Goal: Complete application form: Complete application form

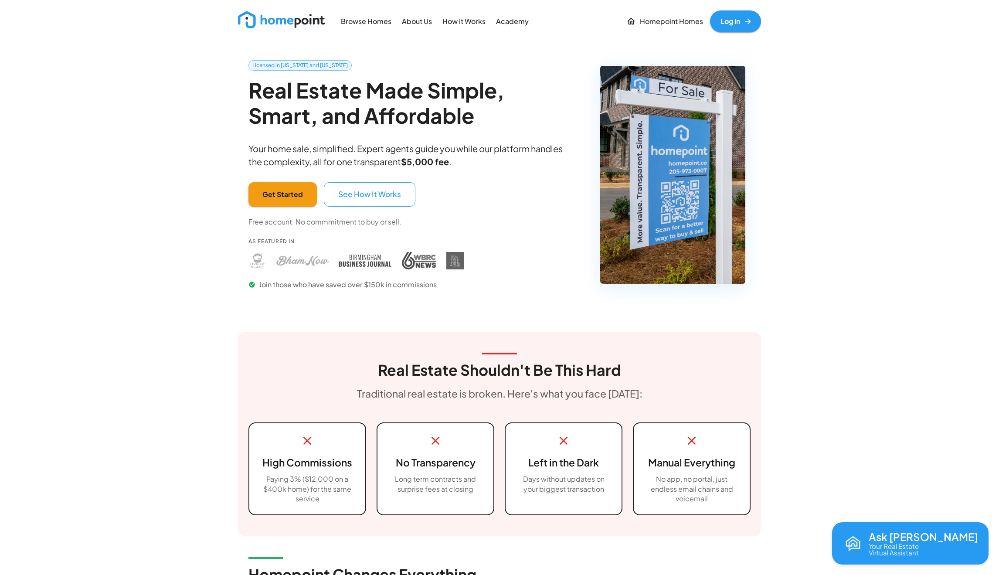
click at [726, 21] on link "Log In" at bounding box center [735, 21] width 51 height 22
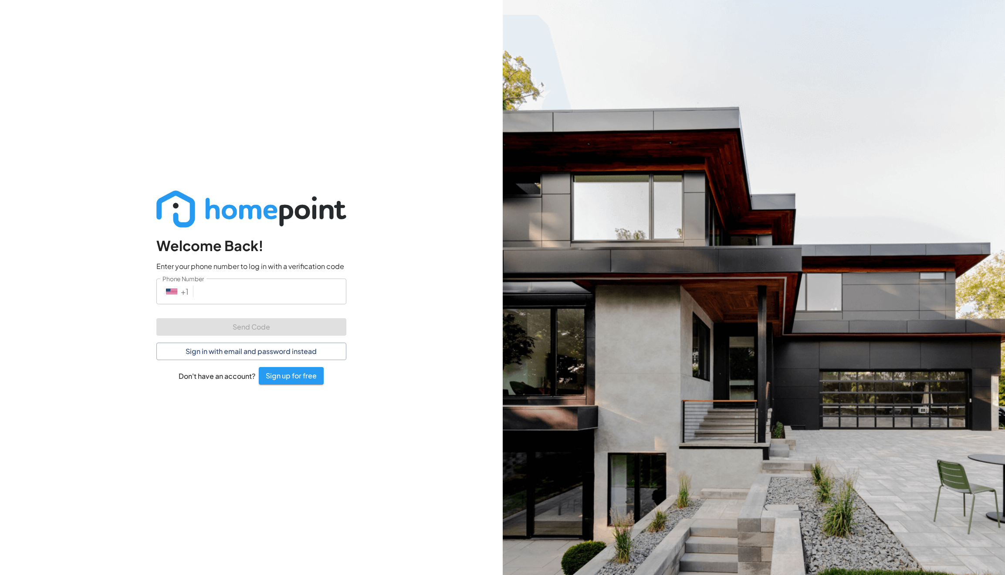
click at [246, 295] on input "Phone Number" at bounding box center [271, 291] width 149 height 26
click at [228, 349] on button "Sign in with email and password instead" at bounding box center [251, 351] width 190 height 17
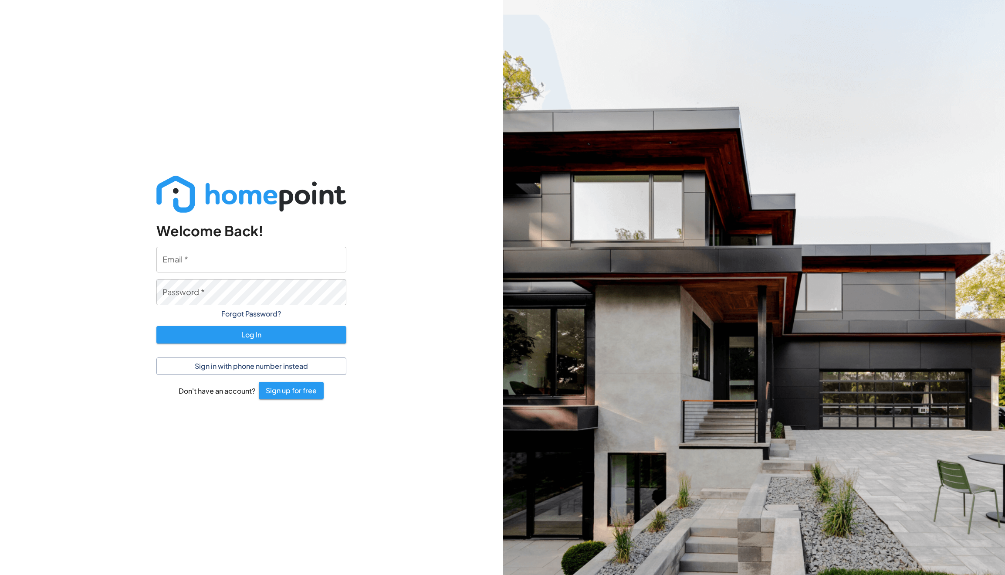
click at [241, 263] on input "Email   *" at bounding box center [251, 260] width 190 height 26
type input "[EMAIL_ADDRESS][DOMAIN_NAME]"
click at [156, 326] on button "Log In" at bounding box center [251, 334] width 190 height 17
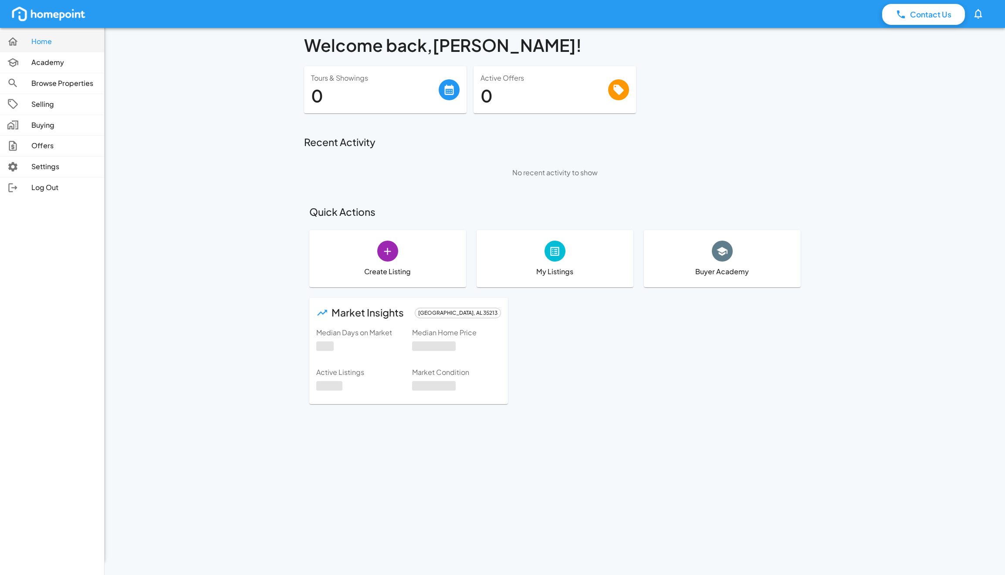
click at [18, 41] on icon at bounding box center [13, 42] width 12 height 12
click at [16, 41] on icon at bounding box center [13, 41] width 10 height 8
click at [43, 123] on p "Buying" at bounding box center [64, 125] width 66 height 10
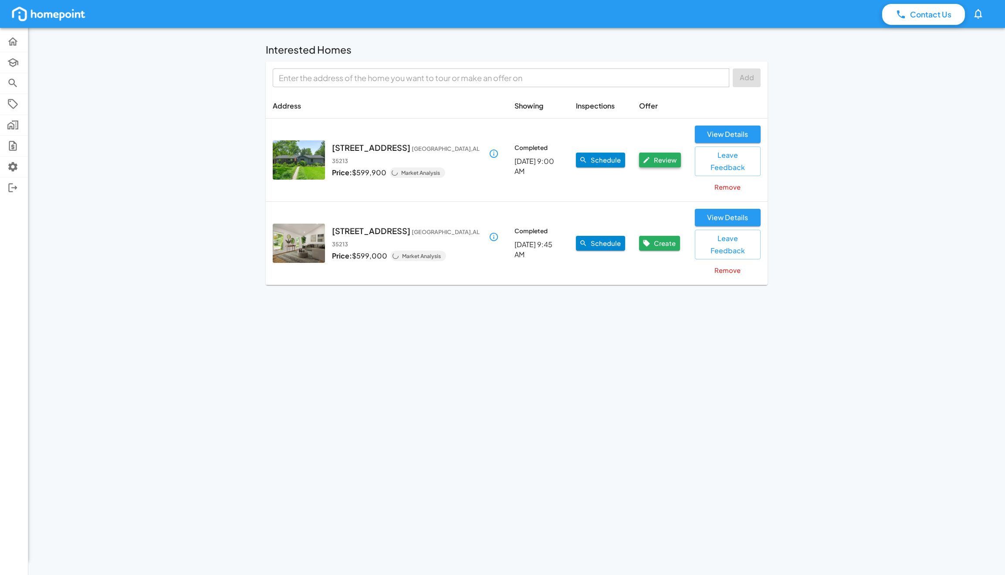
click at [664, 154] on button "Review" at bounding box center [660, 160] width 42 height 15
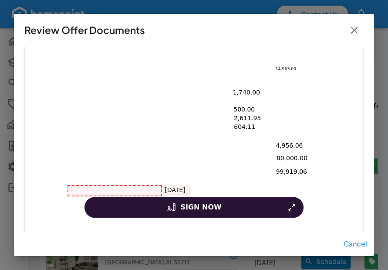
scroll to position [339, 0]
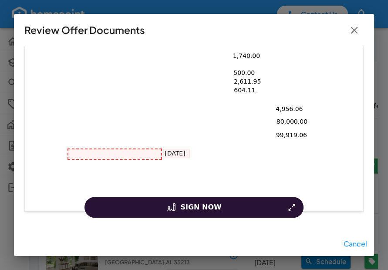
click at [88, 150] on div at bounding box center [114, 154] width 93 height 10
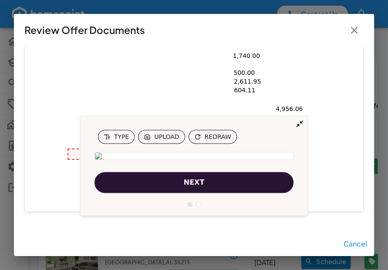
click at [165, 181] on button "next" at bounding box center [194, 182] width 199 height 21
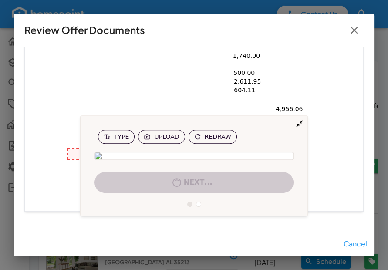
scroll to position [338, 0]
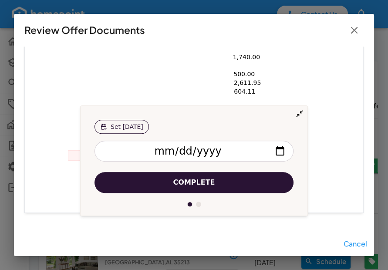
drag, startPoint x: 176, startPoint y: 184, endPoint x: 159, endPoint y: 193, distance: 18.7
click at [176, 184] on span "Complete" at bounding box center [194, 182] width 42 height 10
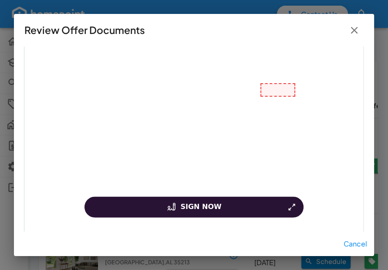
scroll to position [1133, 0]
click at [265, 78] on div at bounding box center [277, 84] width 33 height 12
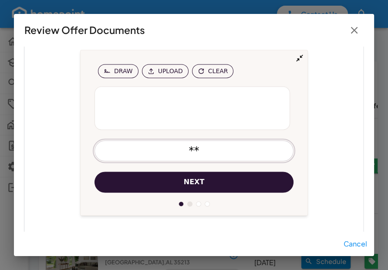
type input "**"
click at [150, 174] on button "next" at bounding box center [194, 182] width 199 height 21
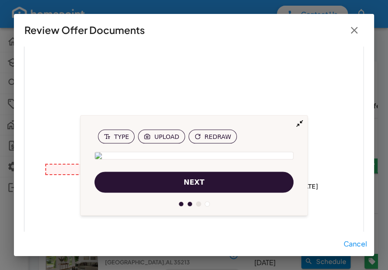
scroll to position [1457, 0]
click at [209, 186] on button "next" at bounding box center [194, 182] width 199 height 21
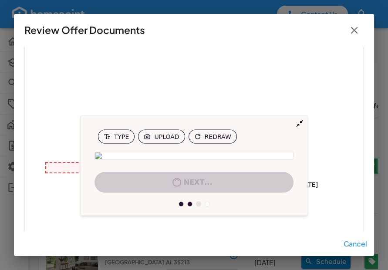
scroll to position [1456, 0]
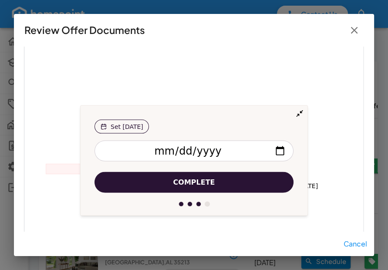
click at [206, 184] on span "Complete" at bounding box center [194, 182] width 42 height 10
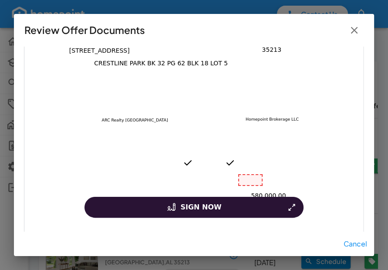
scroll to position [209, 0]
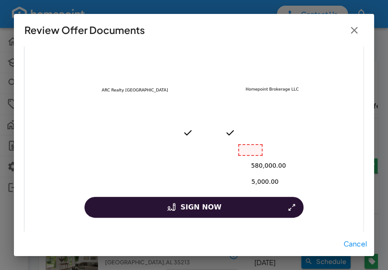
click at [251, 149] on div at bounding box center [250, 150] width 23 height 10
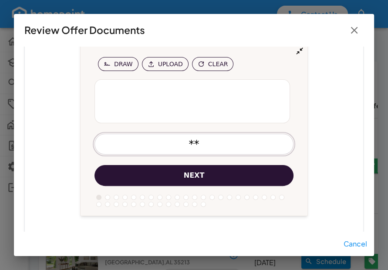
type input "**"
click at [234, 180] on button "next" at bounding box center [194, 175] width 199 height 21
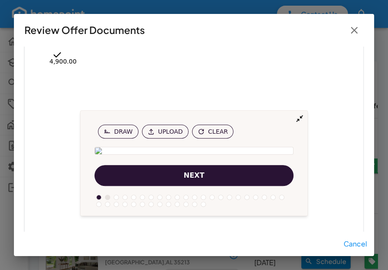
scroll to position [604, 0]
click at [337, 58] on div "[DATE] 4,900.00" at bounding box center [193, 173] width 339 height 439
click at [82, 59] on div "[DATE] 4,900.00" at bounding box center [193, 173] width 339 height 439
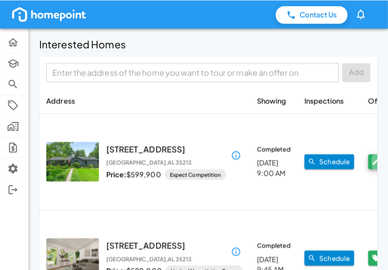
scroll to position [6, 0]
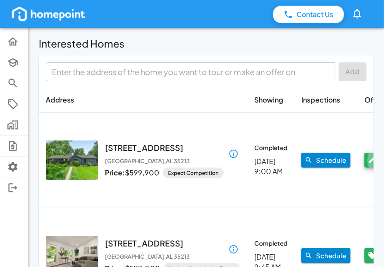
click at [365, 164] on button "Review" at bounding box center [386, 160] width 42 height 15
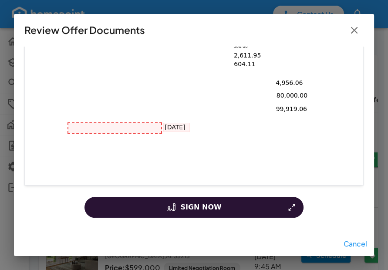
click at [193, 210] on button "Sign Now" at bounding box center [194, 207] width 219 height 21
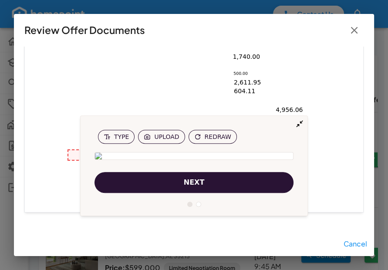
click at [186, 187] on span "next" at bounding box center [194, 182] width 21 height 10
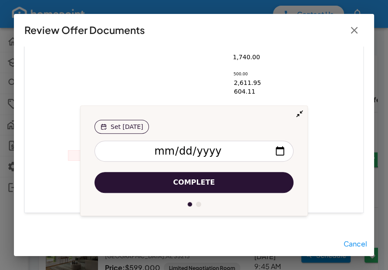
click at [200, 187] on span "Complete" at bounding box center [194, 182] width 42 height 10
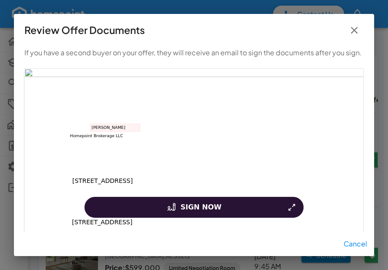
scroll to position [338, 0]
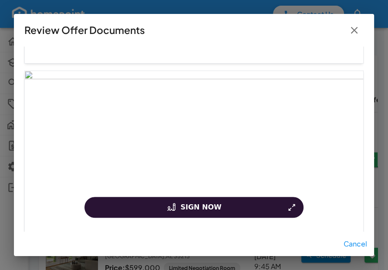
click at [194, 207] on button "Sign Now" at bounding box center [194, 207] width 219 height 21
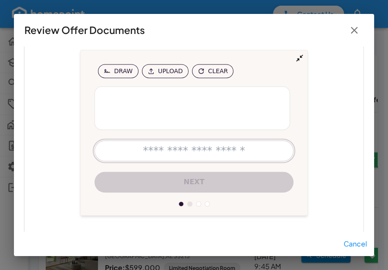
click at [180, 151] on input "text" at bounding box center [194, 151] width 199 height 21
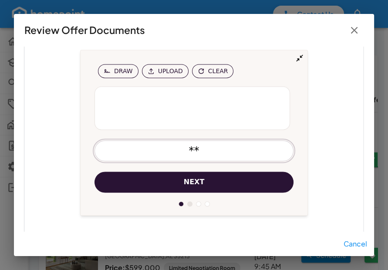
type input "**"
click at [208, 177] on button "next" at bounding box center [194, 182] width 199 height 21
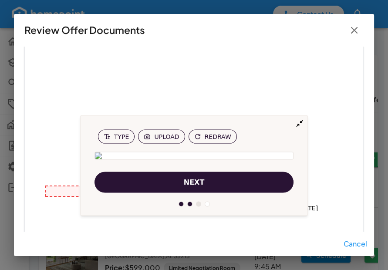
scroll to position [1457, 0]
click at [206, 183] on button "next" at bounding box center [194, 182] width 199 height 21
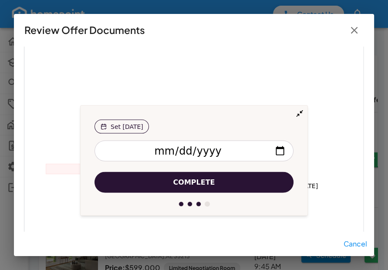
click at [204, 183] on span "Complete" at bounding box center [194, 182] width 42 height 10
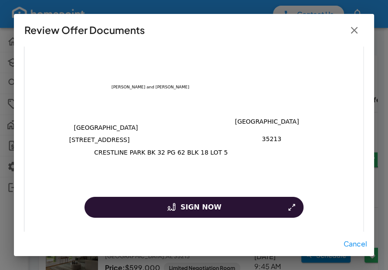
scroll to position [60, 0]
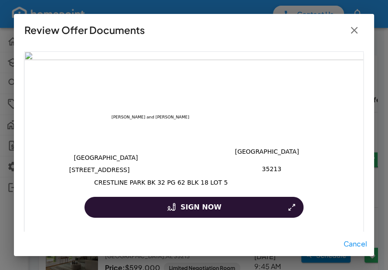
click at [195, 205] on button "Sign Now" at bounding box center [194, 207] width 219 height 21
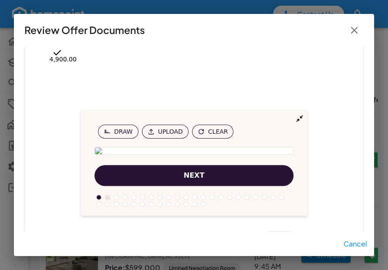
click at [192, 176] on span "next" at bounding box center [194, 175] width 21 height 10
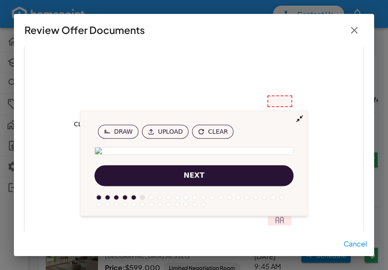
click at [192, 176] on span "next" at bounding box center [194, 175] width 21 height 10
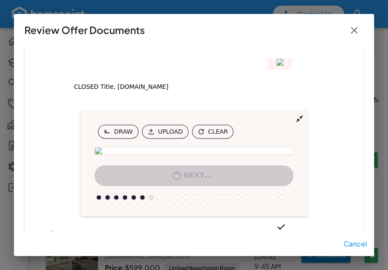
click at [192, 176] on span "next" at bounding box center [194, 175] width 21 height 10
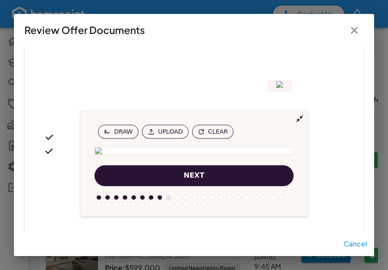
click at [192, 176] on span "next" at bounding box center [194, 175] width 21 height 10
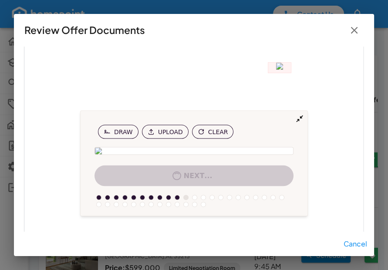
click at [192, 176] on span "next" at bounding box center [194, 175] width 21 height 10
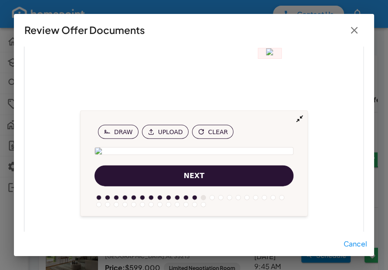
click at [192, 176] on span "next" at bounding box center [194, 175] width 21 height 10
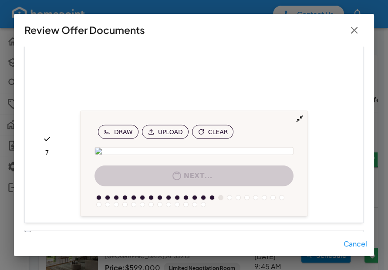
click at [192, 176] on span "next" at bounding box center [194, 175] width 21 height 10
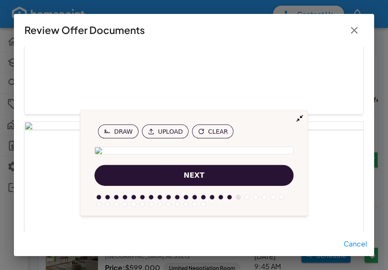
click at [192, 176] on span "next" at bounding box center [194, 175] width 21 height 10
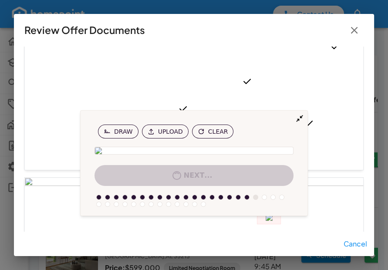
click at [192, 176] on span "next" at bounding box center [194, 175] width 21 height 10
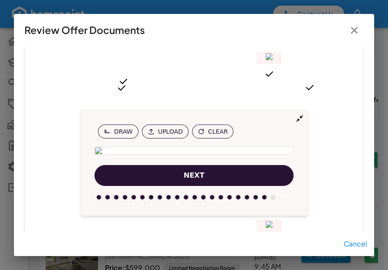
click at [192, 176] on span "next" at bounding box center [194, 175] width 21 height 10
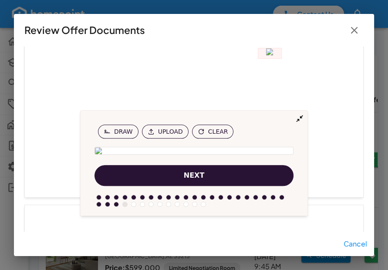
click at [192, 176] on span "next" at bounding box center [194, 175] width 21 height 10
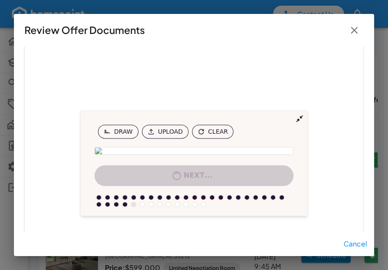
click at [192, 176] on span "next" at bounding box center [194, 175] width 21 height 10
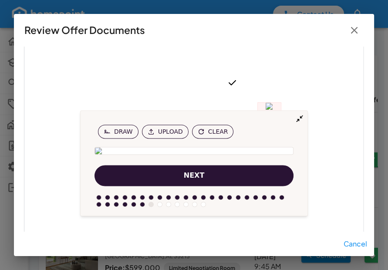
click at [192, 176] on span "next" at bounding box center [194, 175] width 21 height 10
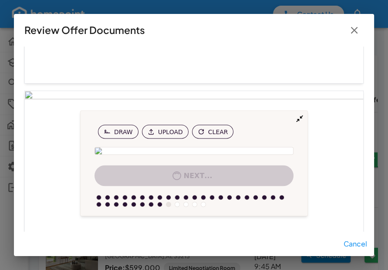
click at [192, 176] on span "next" at bounding box center [194, 175] width 21 height 10
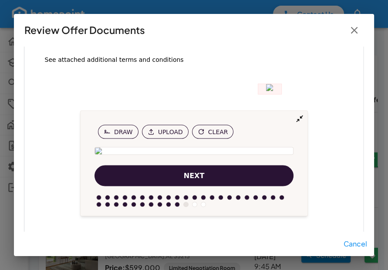
click at [192, 176] on span "next" at bounding box center [194, 175] width 21 height 10
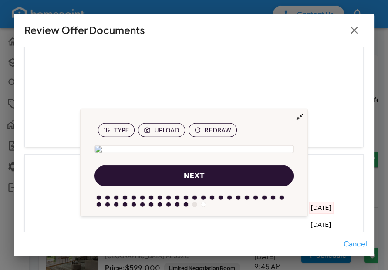
click at [192, 176] on span "next" at bounding box center [194, 175] width 21 height 10
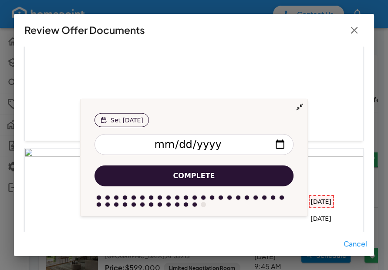
click at [246, 173] on button "Complete" at bounding box center [194, 175] width 199 height 21
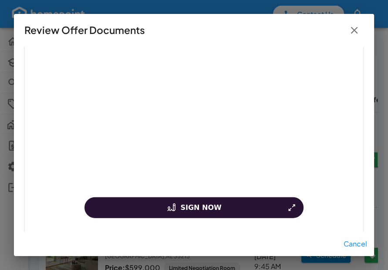
scroll to position [1737, 0]
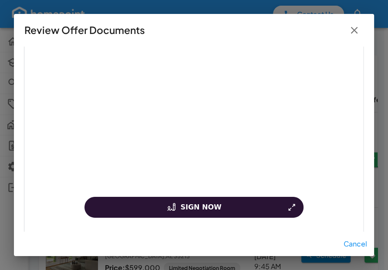
click at [196, 202] on button "Sign Now" at bounding box center [194, 207] width 219 height 21
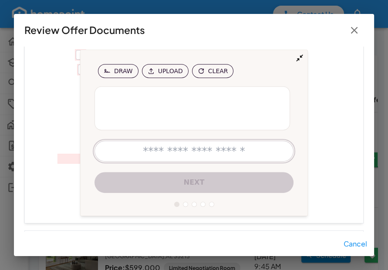
click at [165, 158] on input "text" at bounding box center [194, 151] width 199 height 21
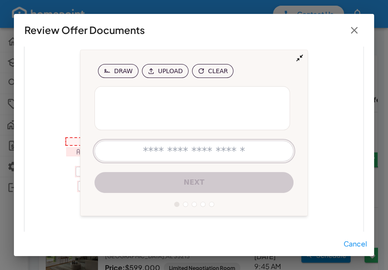
scroll to position [200, 0]
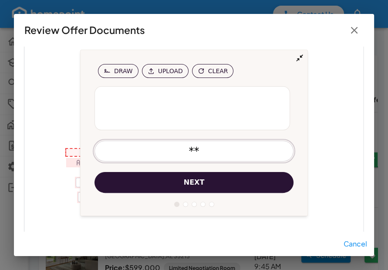
type input "**"
click at [186, 175] on button "next" at bounding box center [194, 182] width 199 height 21
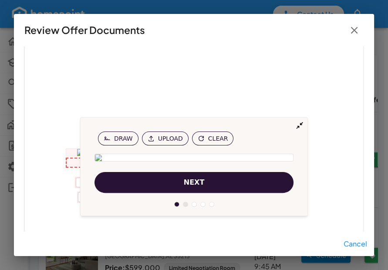
scroll to position [209, 0]
click at [187, 178] on span "next" at bounding box center [194, 182] width 21 height 10
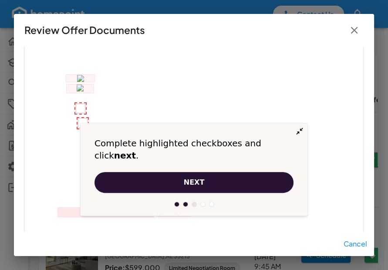
scroll to position [287, 0]
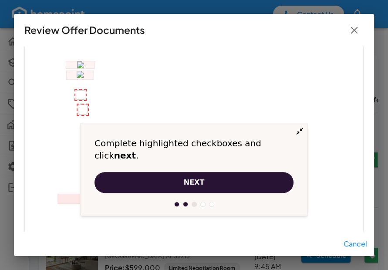
click at [184, 182] on span "next" at bounding box center [194, 182] width 21 height 10
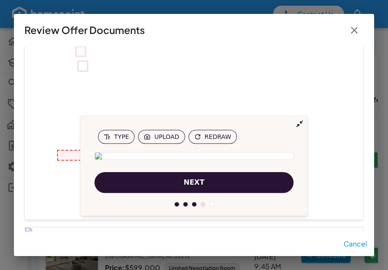
click at [184, 182] on span "next" at bounding box center [194, 182] width 21 height 10
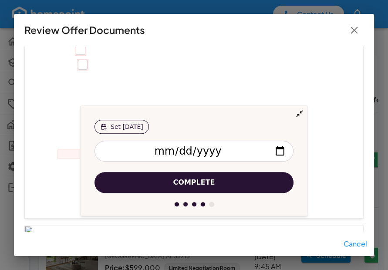
click at [144, 182] on button "Complete" at bounding box center [194, 182] width 199 height 21
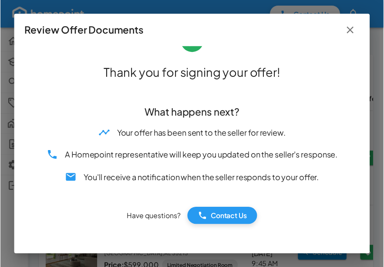
scroll to position [47, 0]
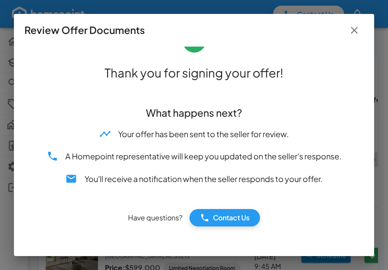
click at [356, 34] on icon "button" at bounding box center [355, 30] width 12 height 12
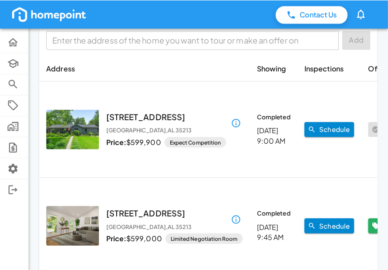
scroll to position [0, 0]
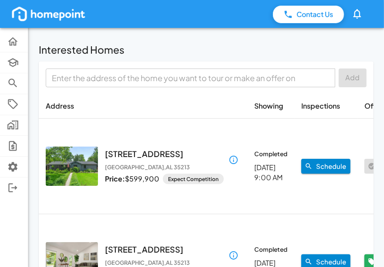
click at [58, 164] on img at bounding box center [72, 165] width 52 height 39
click at [180, 179] on span "Expect Competition" at bounding box center [193, 178] width 61 height 7
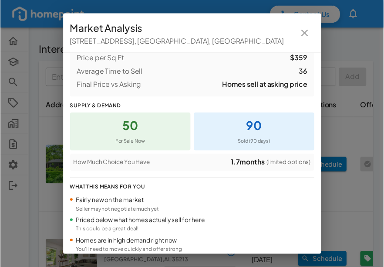
scroll to position [149, 0]
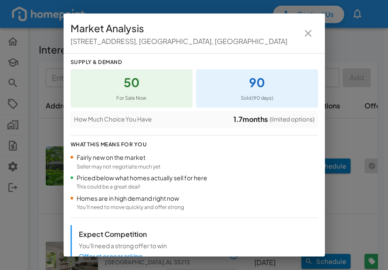
click at [307, 32] on icon "close" at bounding box center [308, 33] width 12 height 12
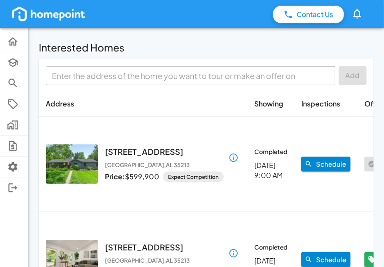
scroll to position [66, 0]
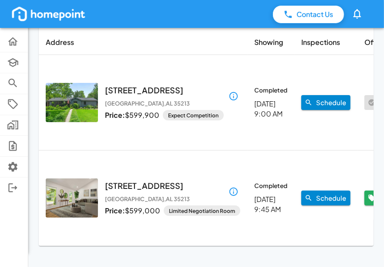
click at [229, 91] on icon "button" at bounding box center [234, 96] width 10 height 10
click at [193, 88] on p "[STREET_ADDRESS]" at bounding box center [164, 96] width 119 height 24
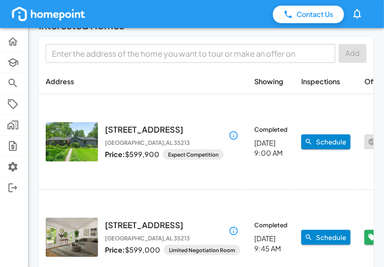
scroll to position [0, 0]
